Goal: Navigation & Orientation: Find specific page/section

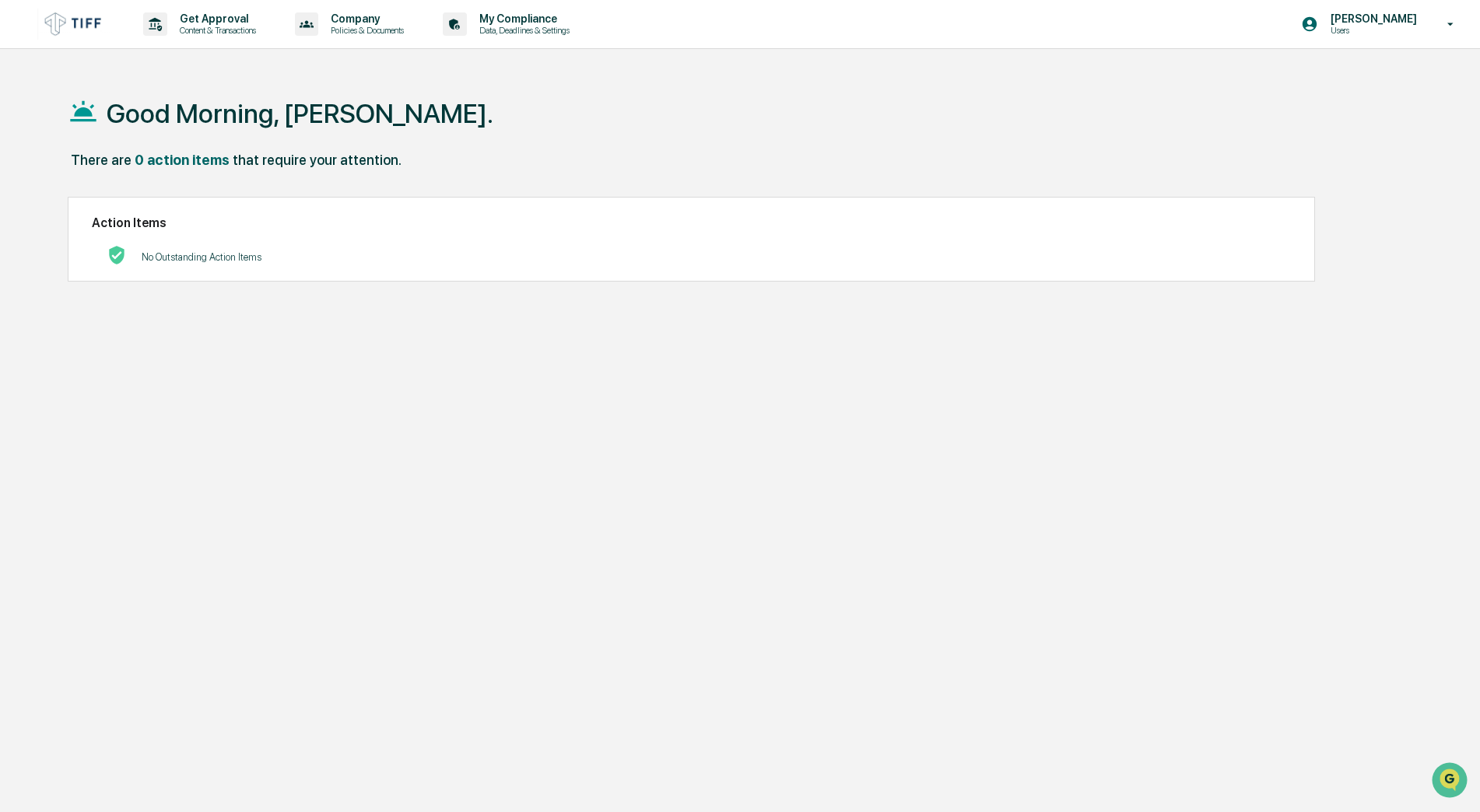
click at [689, 133] on div "Good Morning, [PERSON_NAME]." at bounding box center [734, 112] width 1332 height 78
click at [93, 15] on img at bounding box center [74, 23] width 74 height 30
click at [520, 22] on p "My Compliance" at bounding box center [521, 19] width 110 height 13
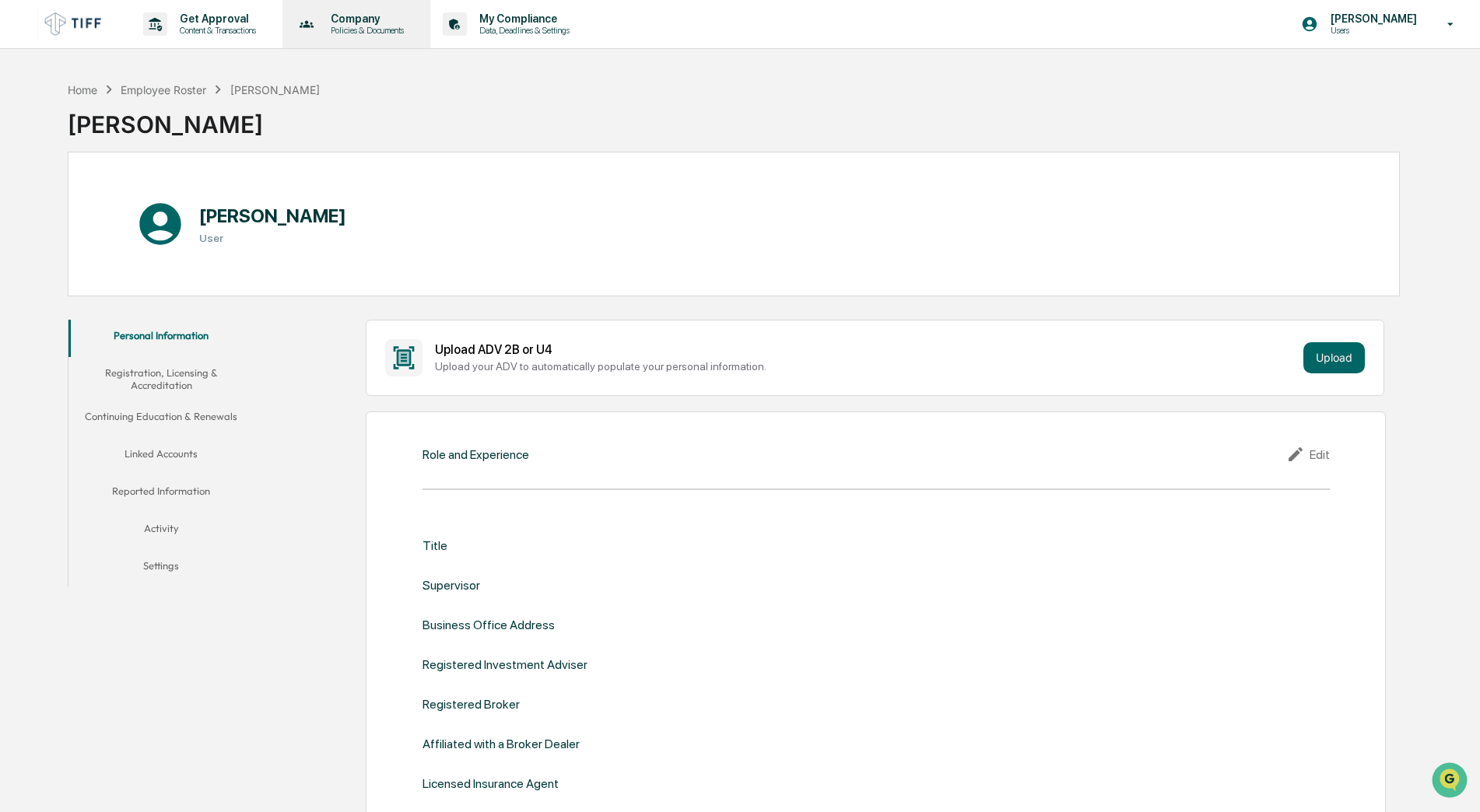
click at [379, 21] on p "Company" at bounding box center [365, 19] width 93 height 13
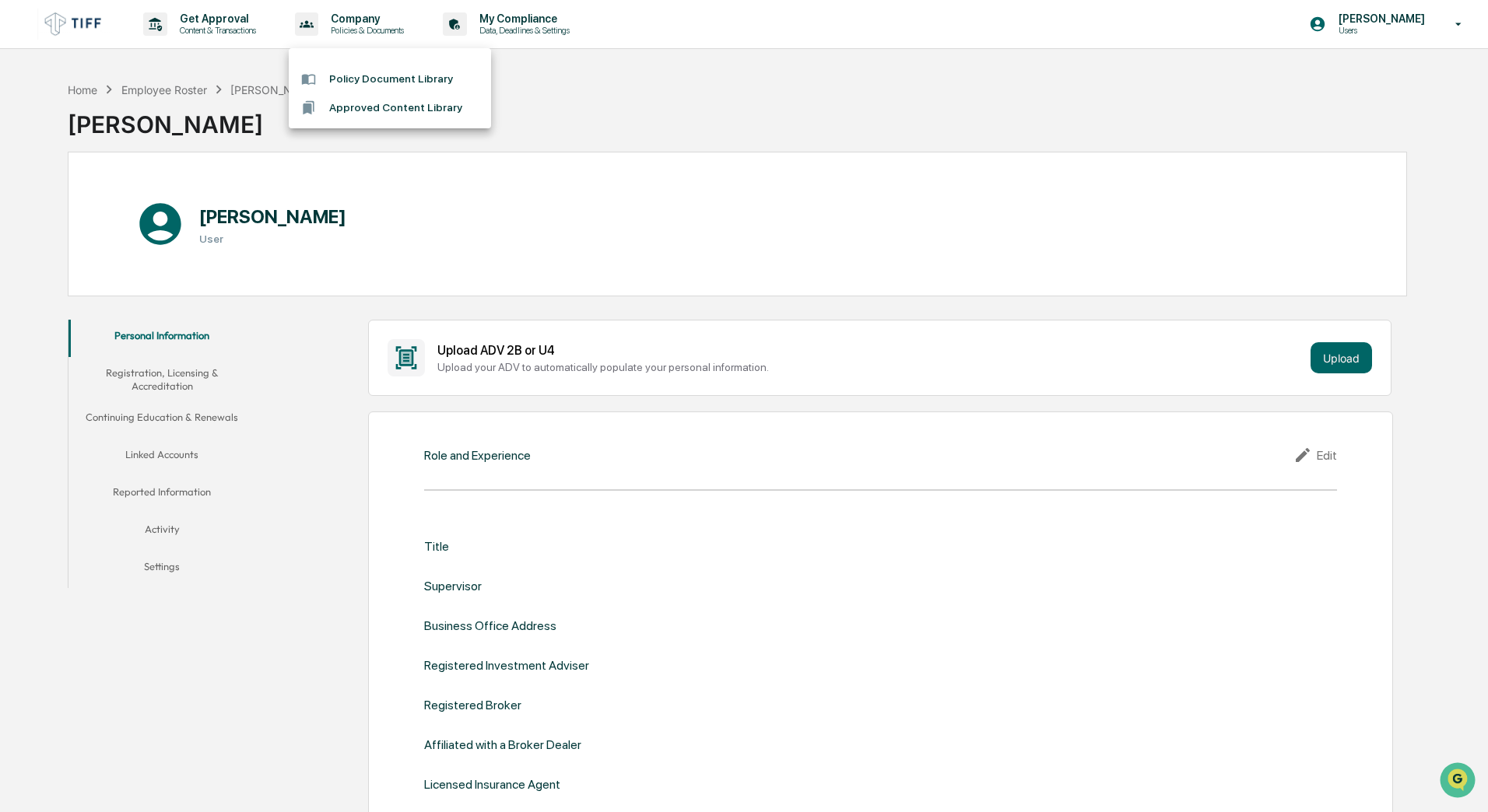
click at [235, 33] on div at bounding box center [744, 406] width 1488 height 812
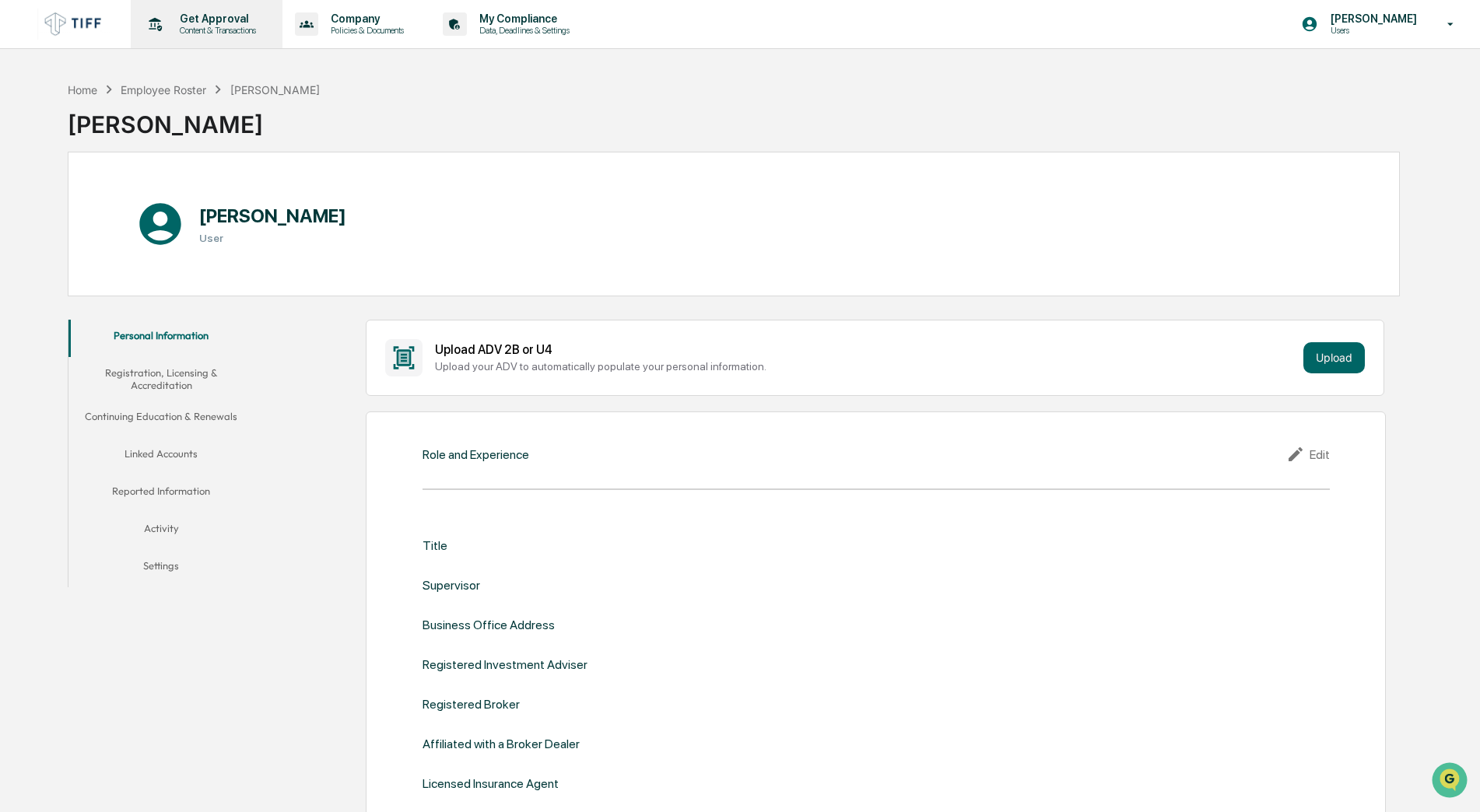
click at [227, 26] on p "Content & Transactions" at bounding box center [215, 30] width 97 height 11
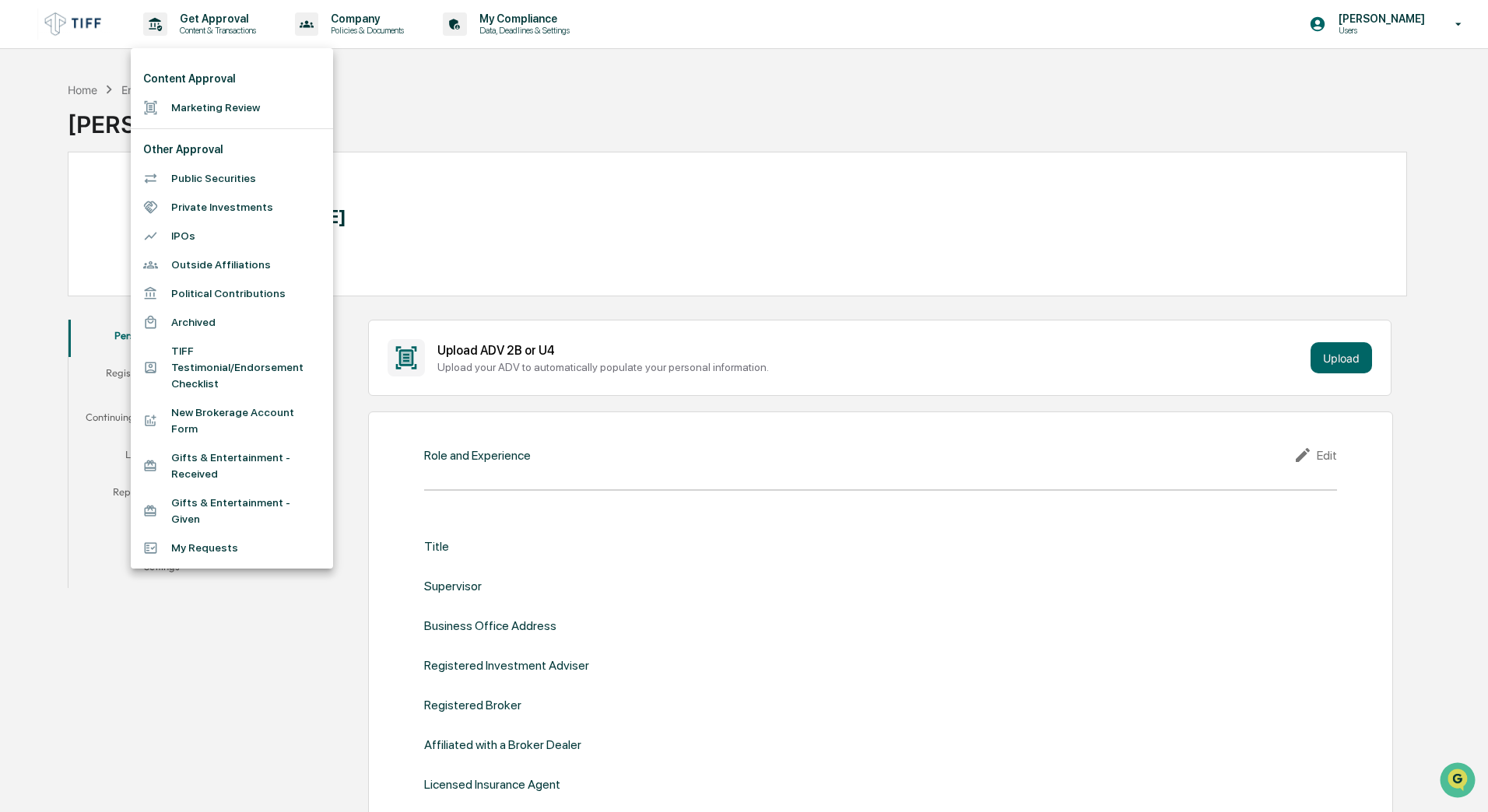
click at [273, 604] on div at bounding box center [744, 406] width 1488 height 812
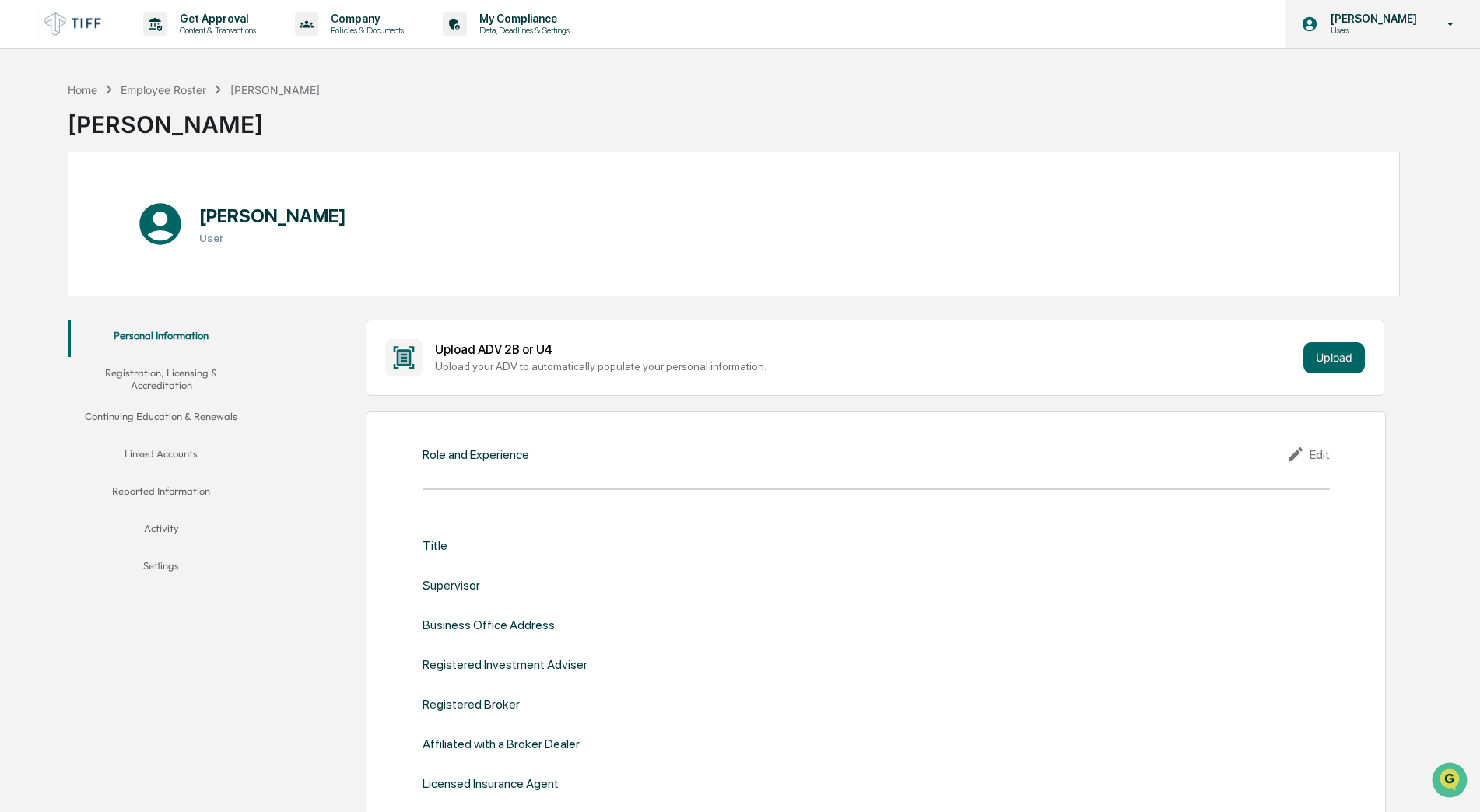
click at [1436, 21] on div "[PERSON_NAME] Users" at bounding box center [1382, 24] width 194 height 48
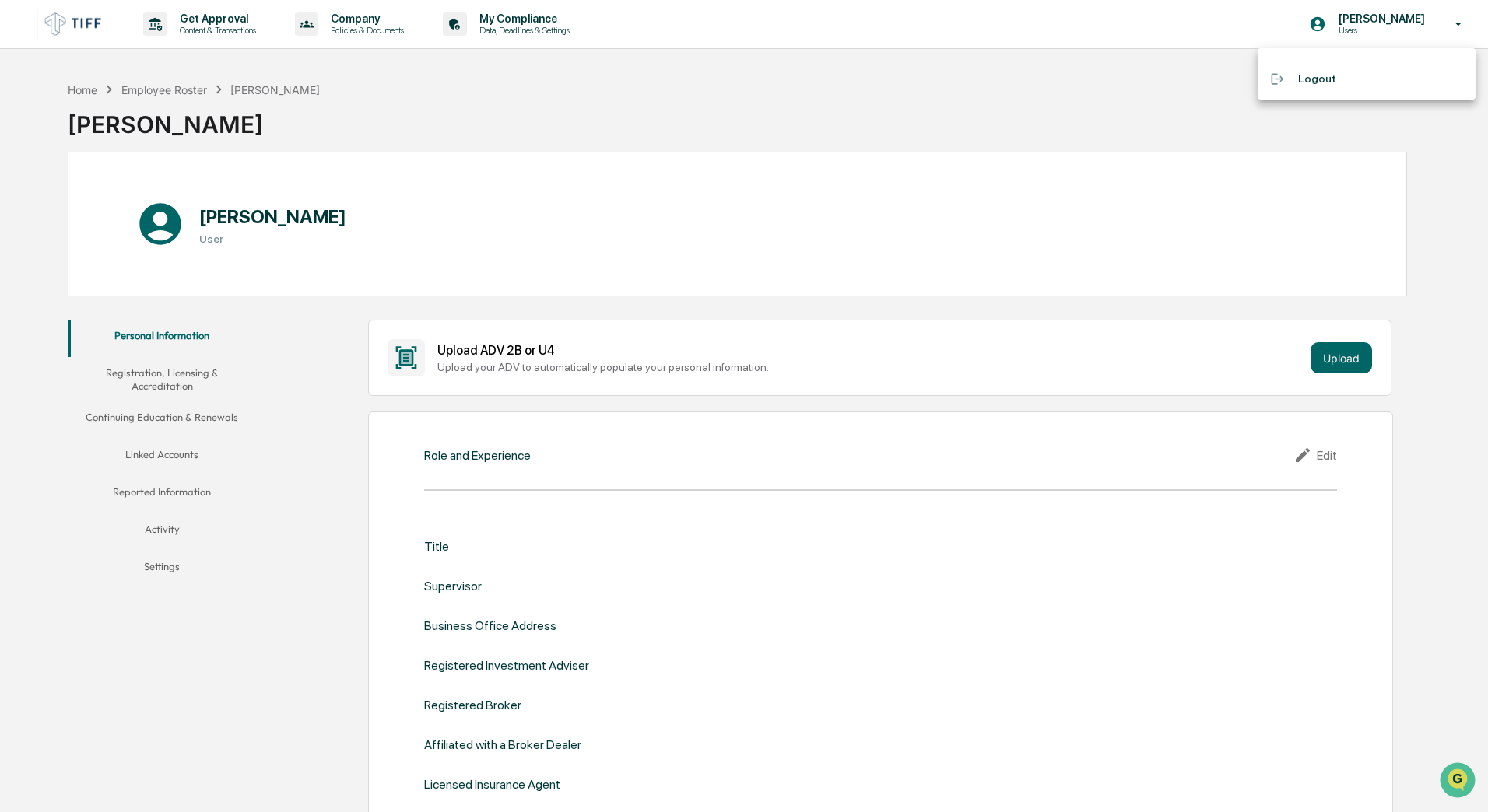
click at [876, 126] on div at bounding box center [744, 406] width 1488 height 812
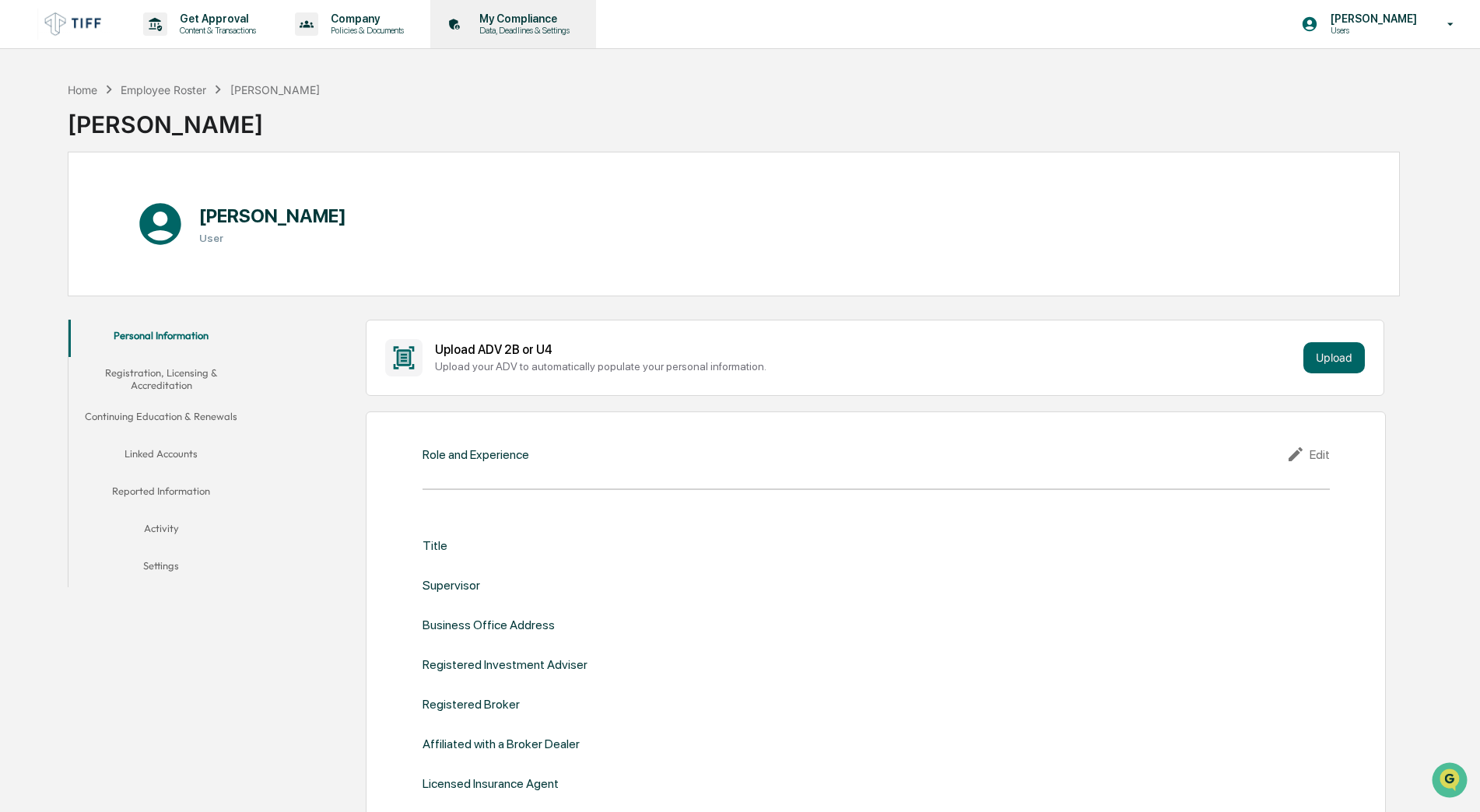
click at [547, 21] on p "My Compliance" at bounding box center [521, 19] width 110 height 13
click at [98, 84] on div "Home" at bounding box center [82, 89] width 30 height 13
